Goal: Check status: Check status

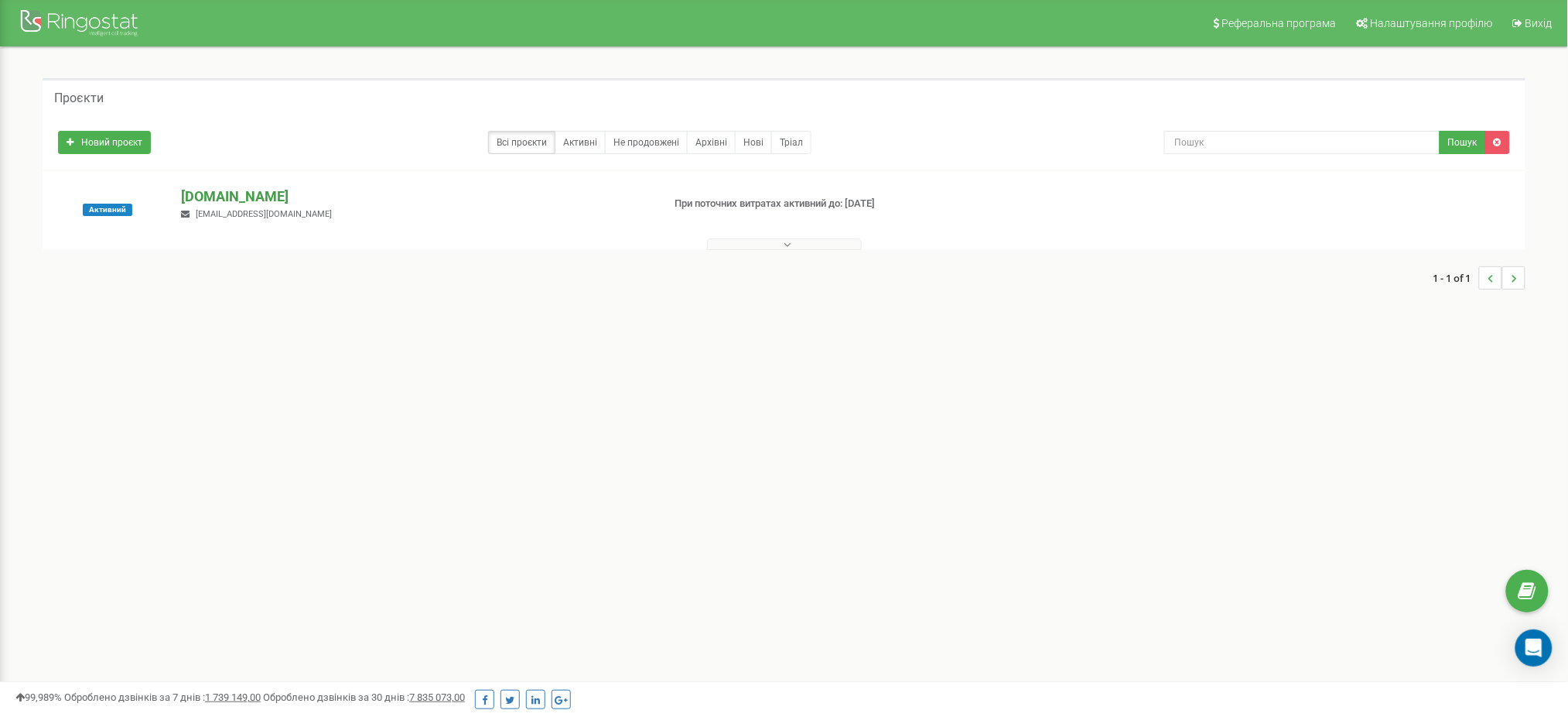
click at [184, 198] on p "[DOMAIN_NAME]" at bounding box center [416, 196] width 469 height 20
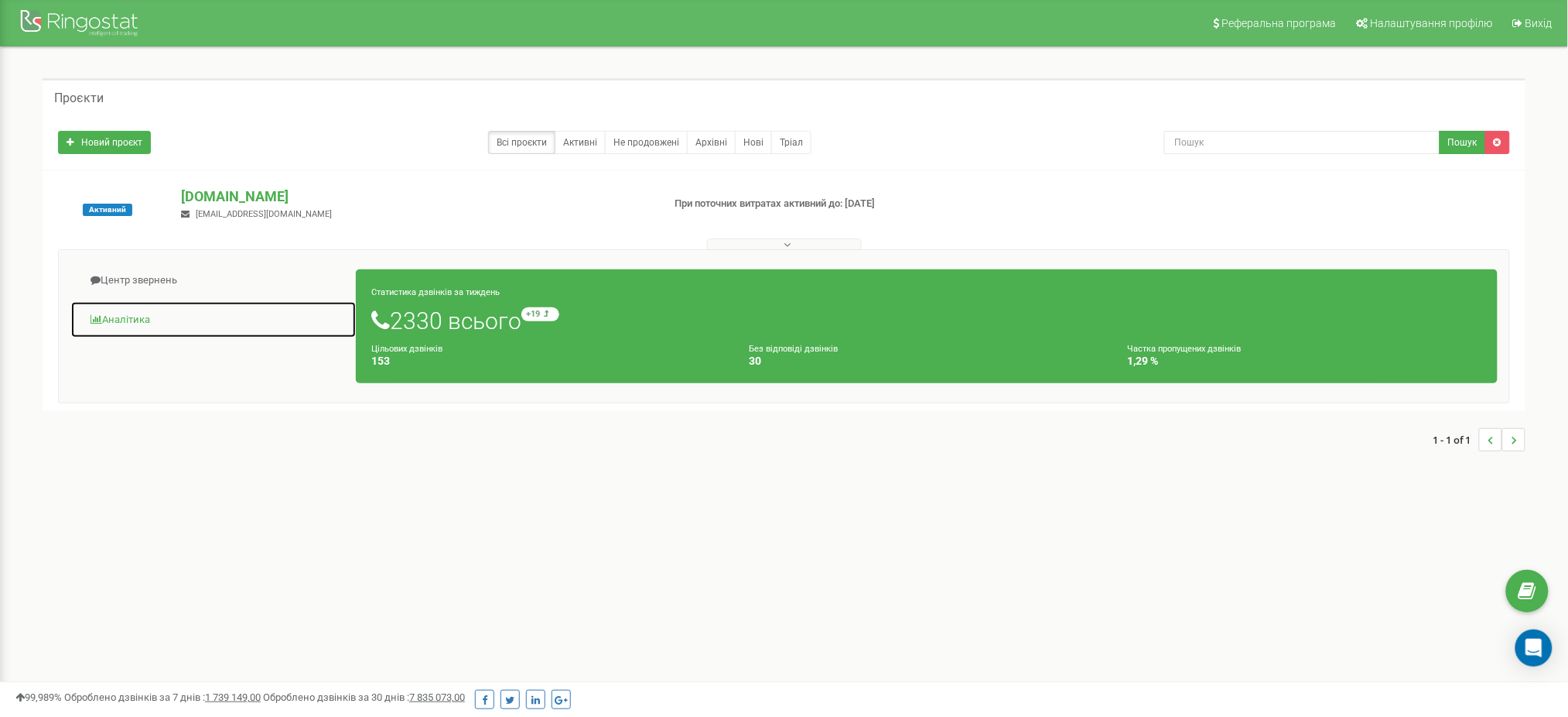
drag, startPoint x: 125, startPoint y: 320, endPoint x: 167, endPoint y: 320, distance: 42.0
click at [125, 320] on link "Аналiтика" at bounding box center [213, 320] width 286 height 38
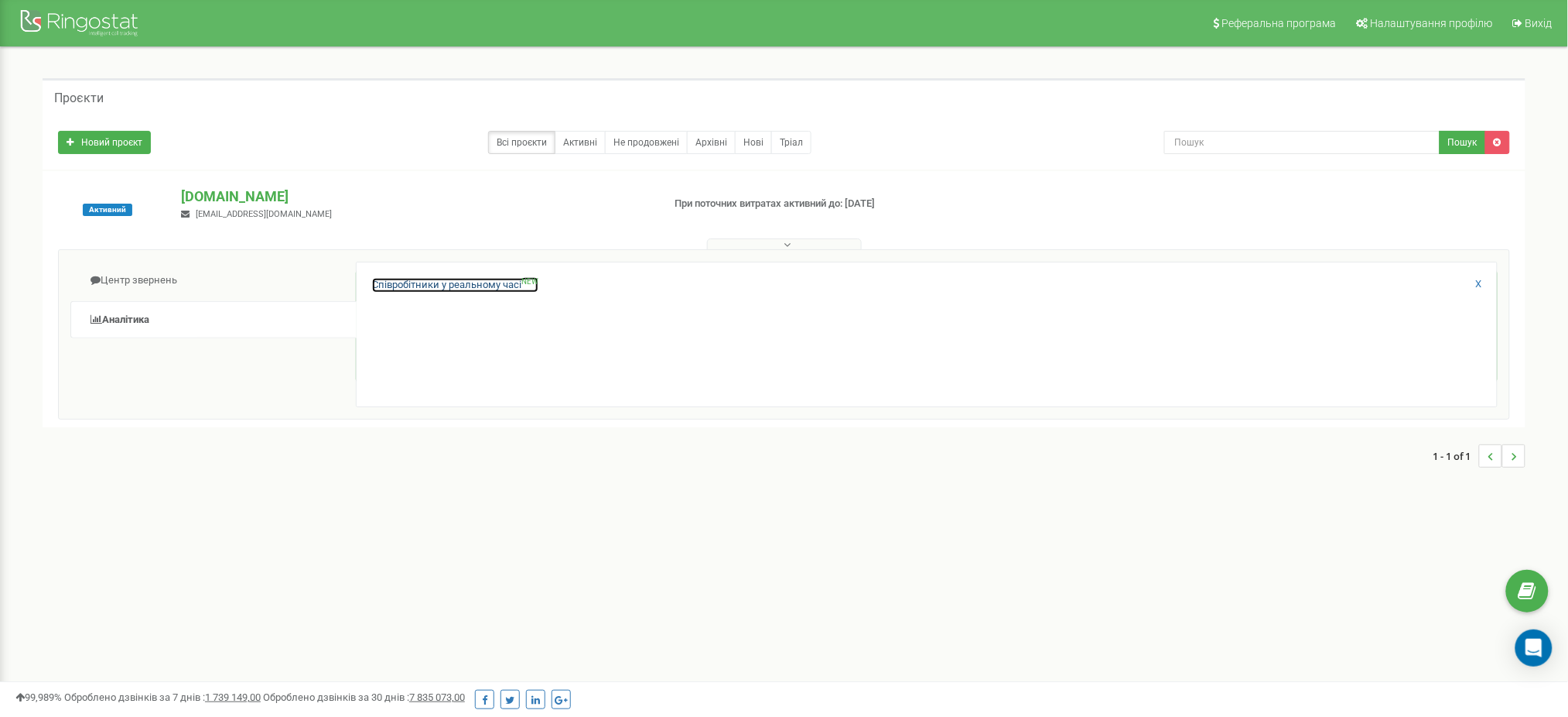
click at [378, 285] on link "Співробітники у реальному часі NEW" at bounding box center [455, 285] width 166 height 15
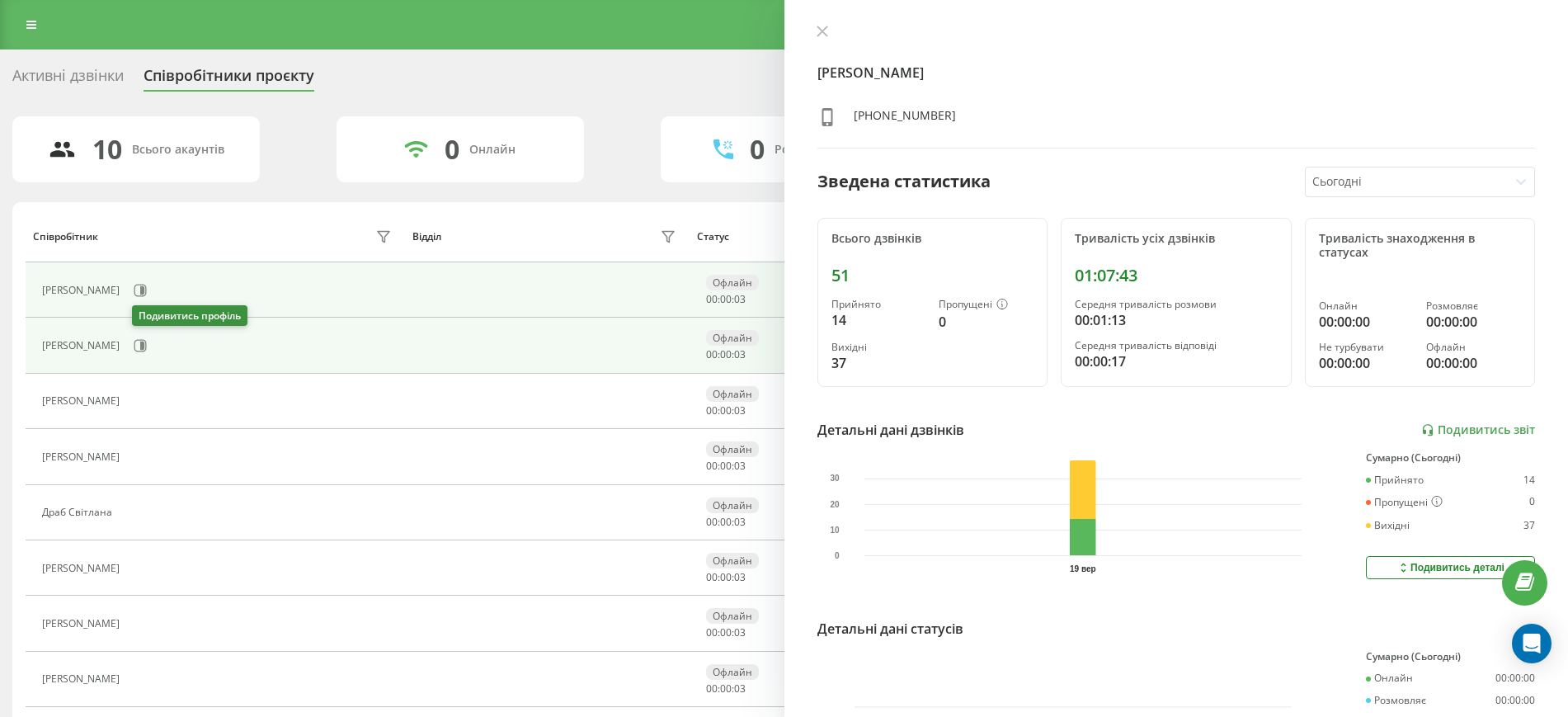
click at [138, 347] on icon at bounding box center [140, 345] width 13 height 13
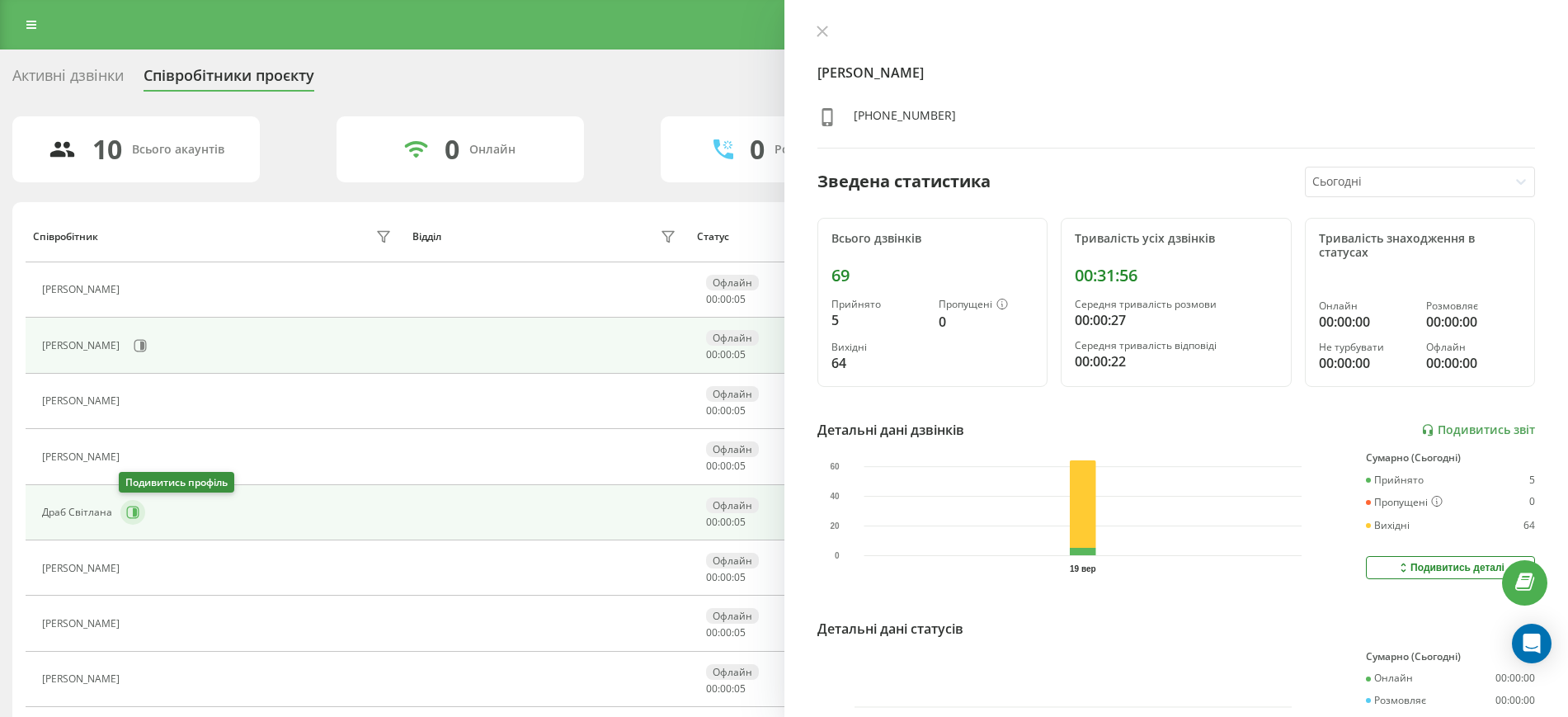
click at [130, 511] on icon at bounding box center [133, 513] width 13 height 13
click at [143, 348] on icon at bounding box center [140, 345] width 13 height 13
click at [133, 511] on icon at bounding box center [134, 513] width 4 height 8
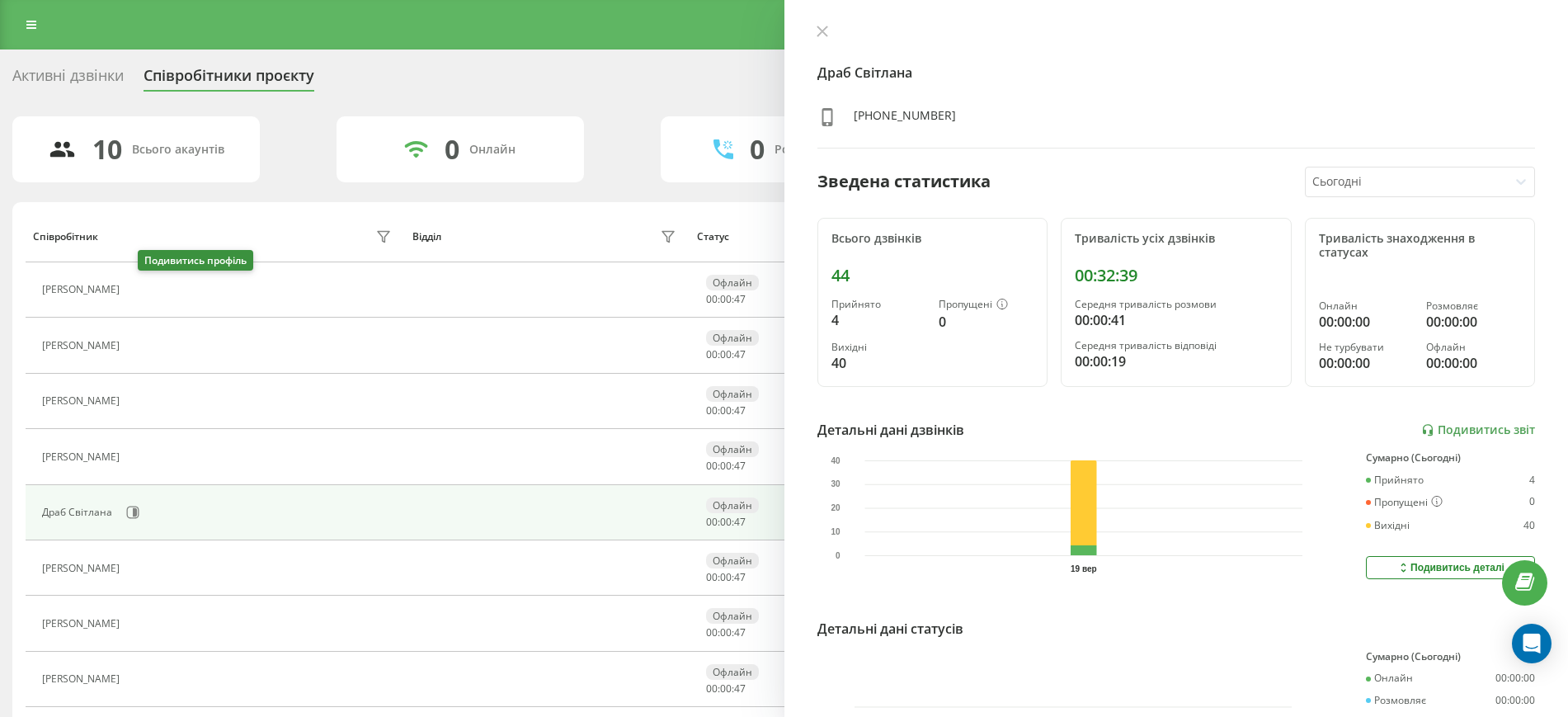
click at [145, 291] on icon at bounding box center [138, 290] width 13 height 13
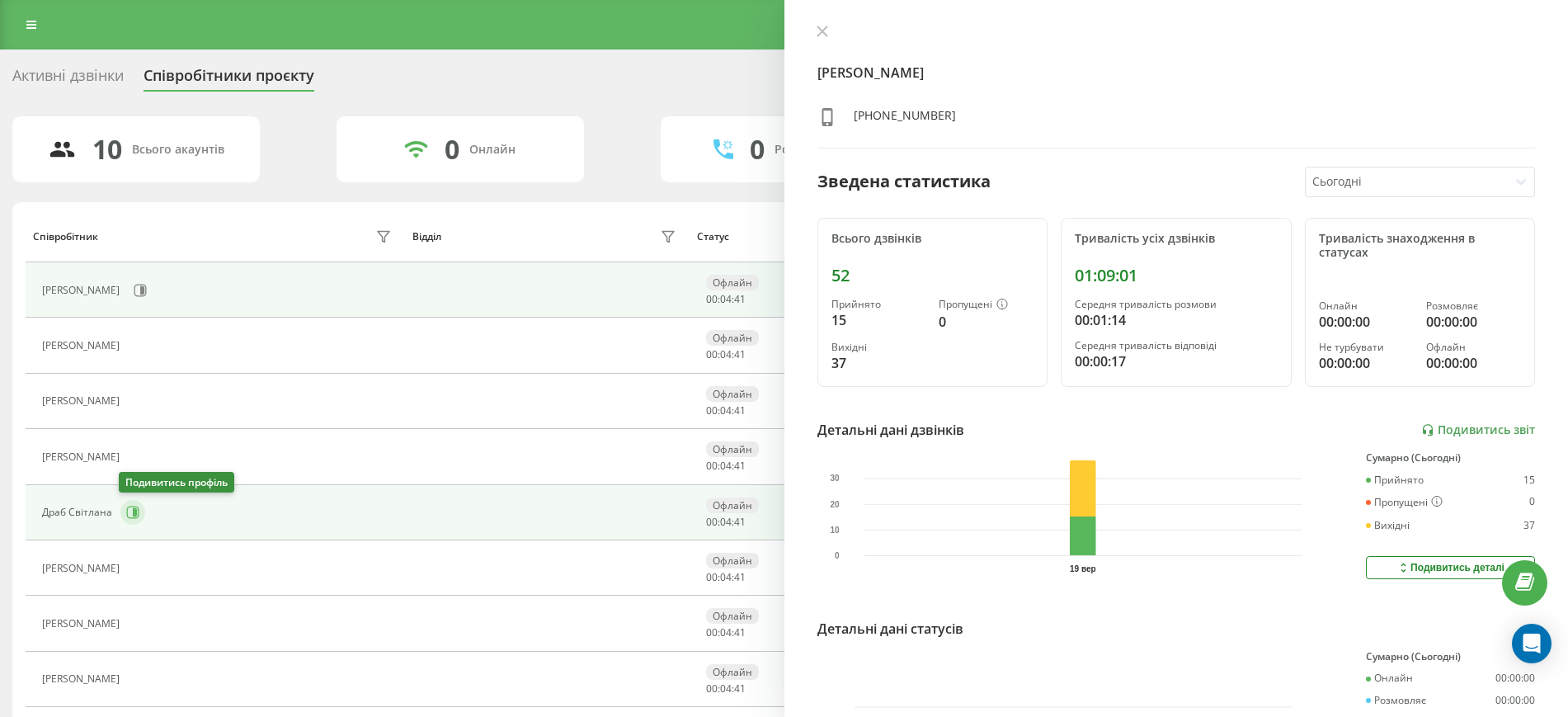
click at [137, 510] on icon at bounding box center [133, 513] width 12 height 12
